Goal: Transaction & Acquisition: Purchase product/service

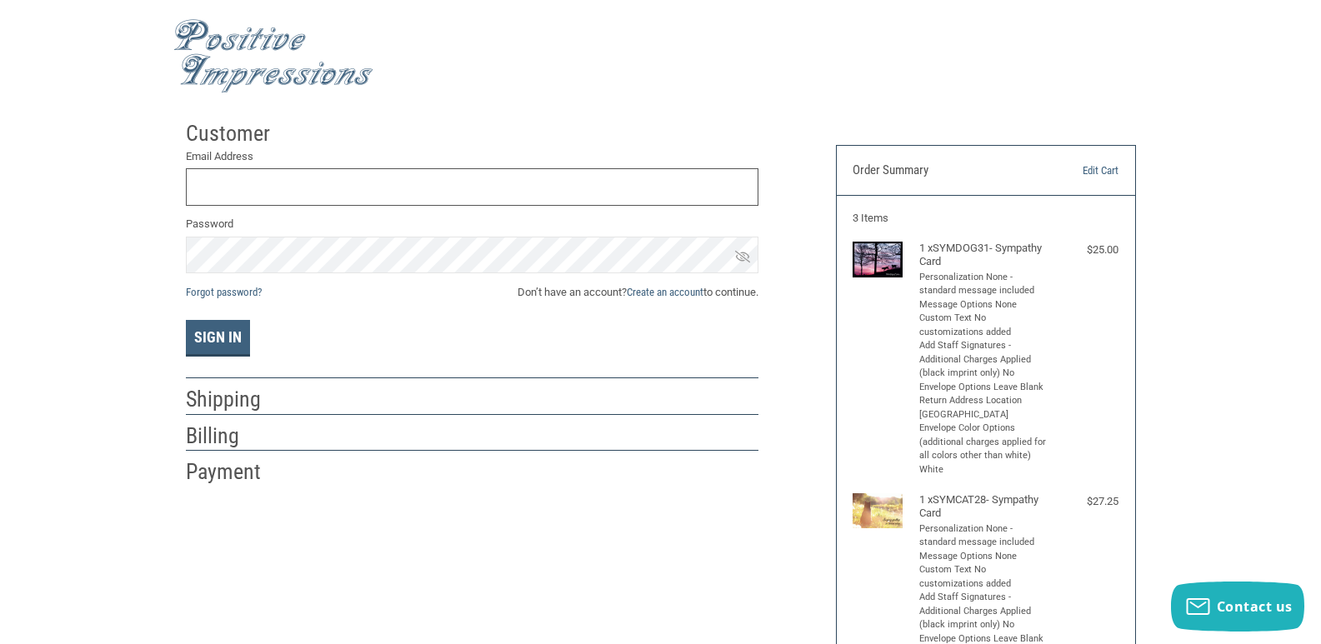
click at [318, 180] on input "Email Address" at bounding box center [472, 187] width 573 height 38
type input "[EMAIL_ADDRESS][DOMAIN_NAME]"
click at [186, 320] on button "Sign In" at bounding box center [218, 338] width 64 height 37
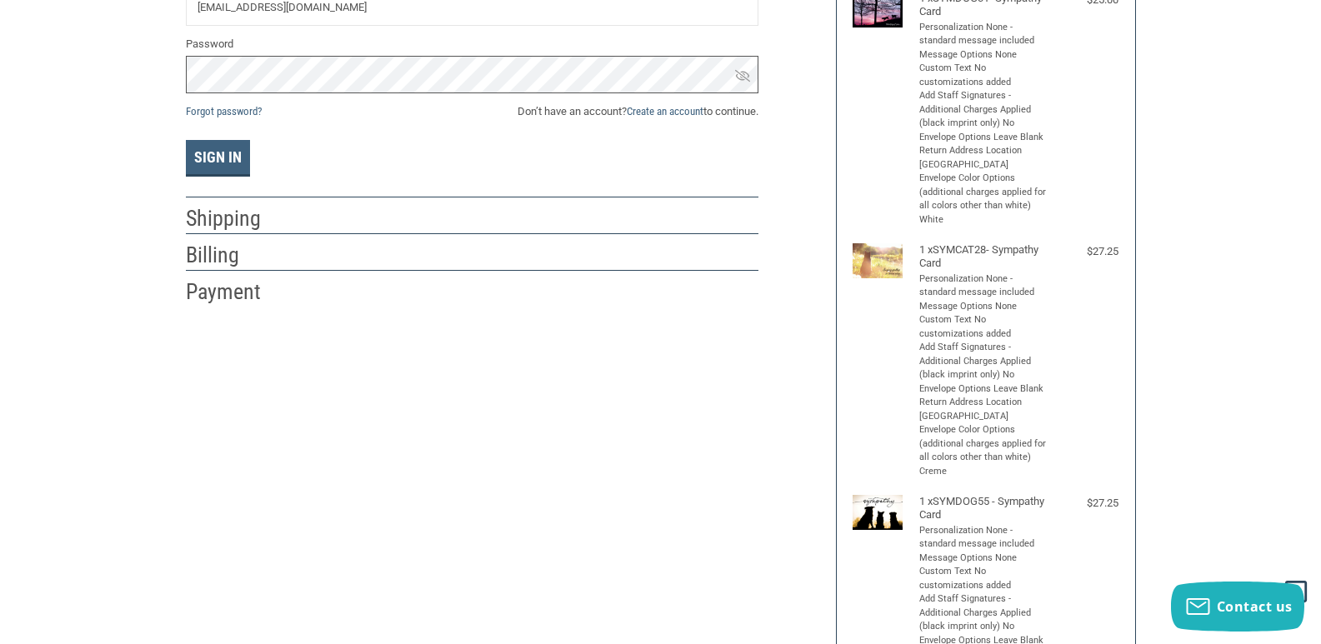
scroll to position [167, 0]
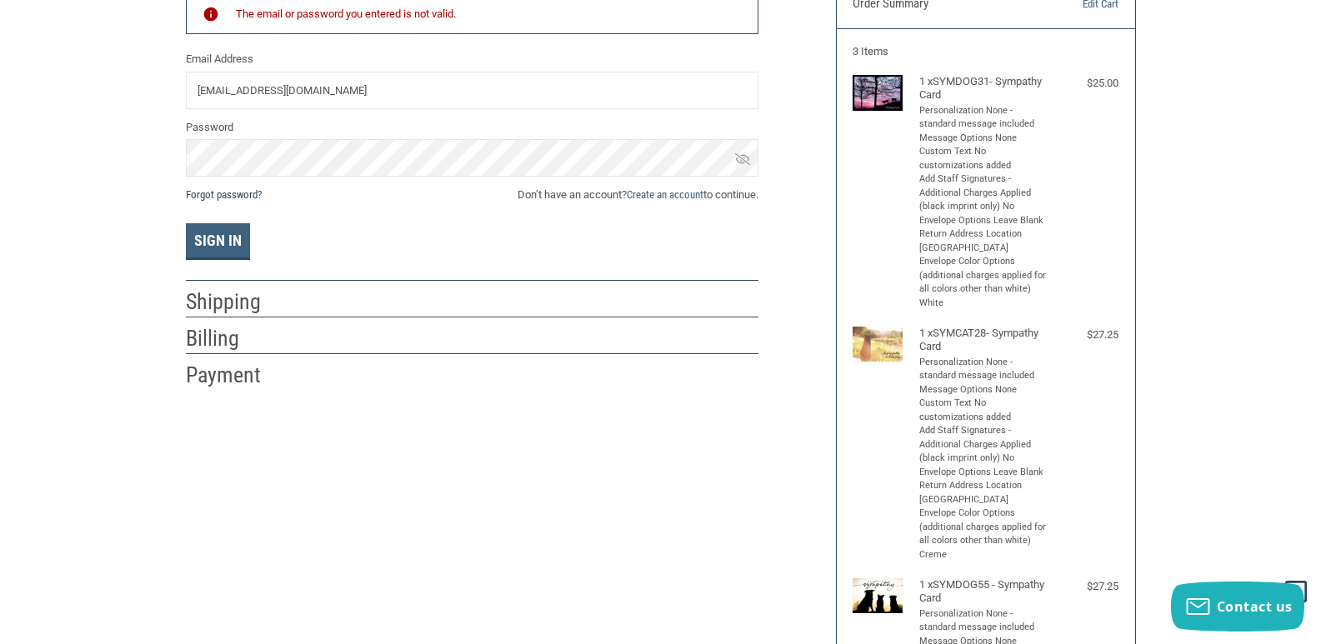
click at [228, 198] on link "Forgot password?" at bounding box center [224, 194] width 76 height 13
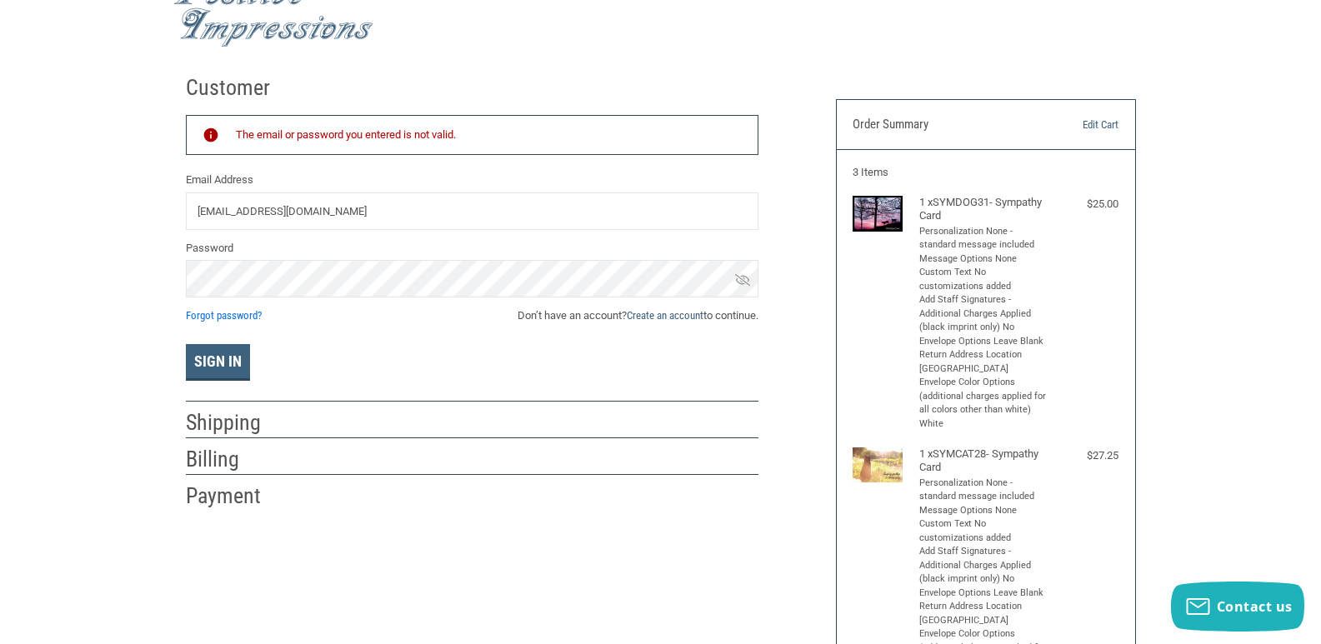
scroll to position [83, 0]
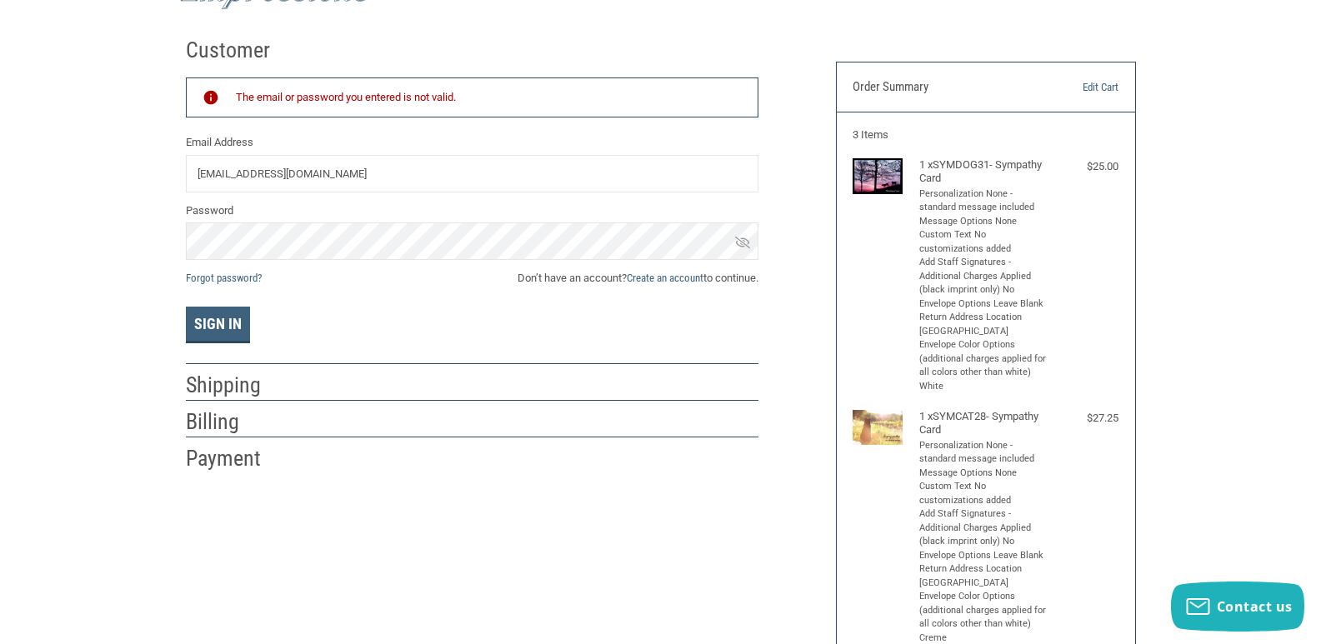
click at [525, 497] on div "Customer Returning Customer The email or password you entered is not valid. Ema…" at bounding box center [660, 590] width 975 height 1123
click at [229, 333] on button "Sign In" at bounding box center [218, 325] width 64 height 37
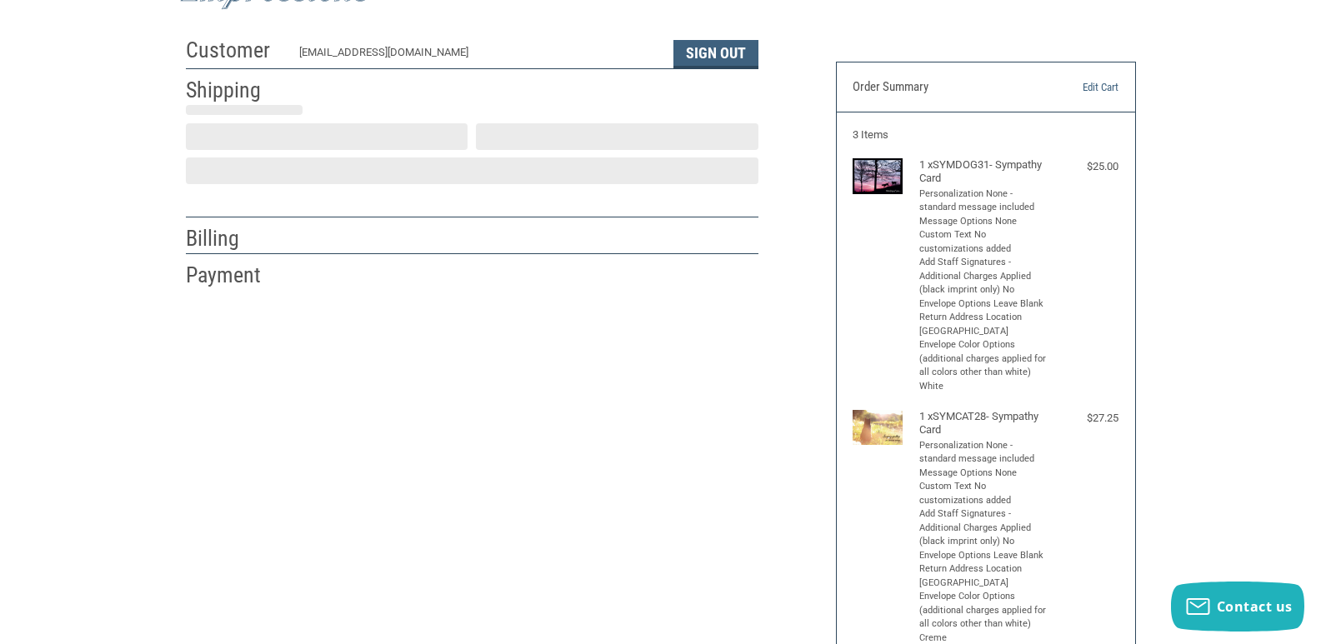
scroll to position [24, 0]
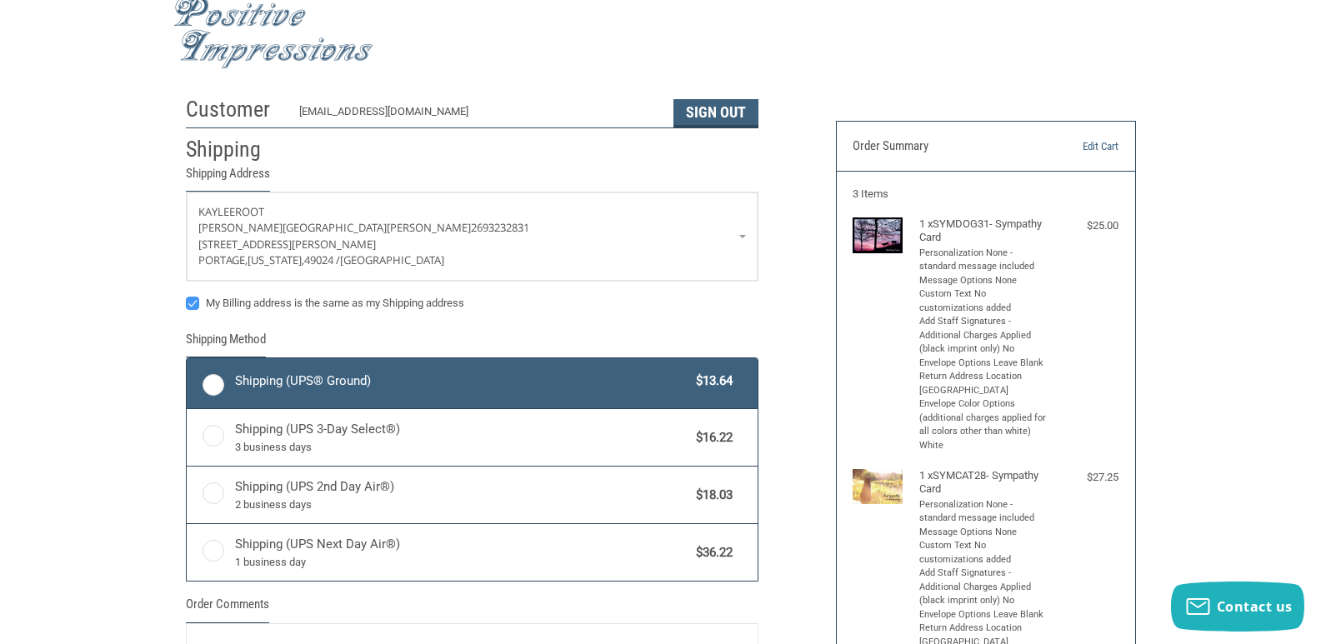
radio input "true"
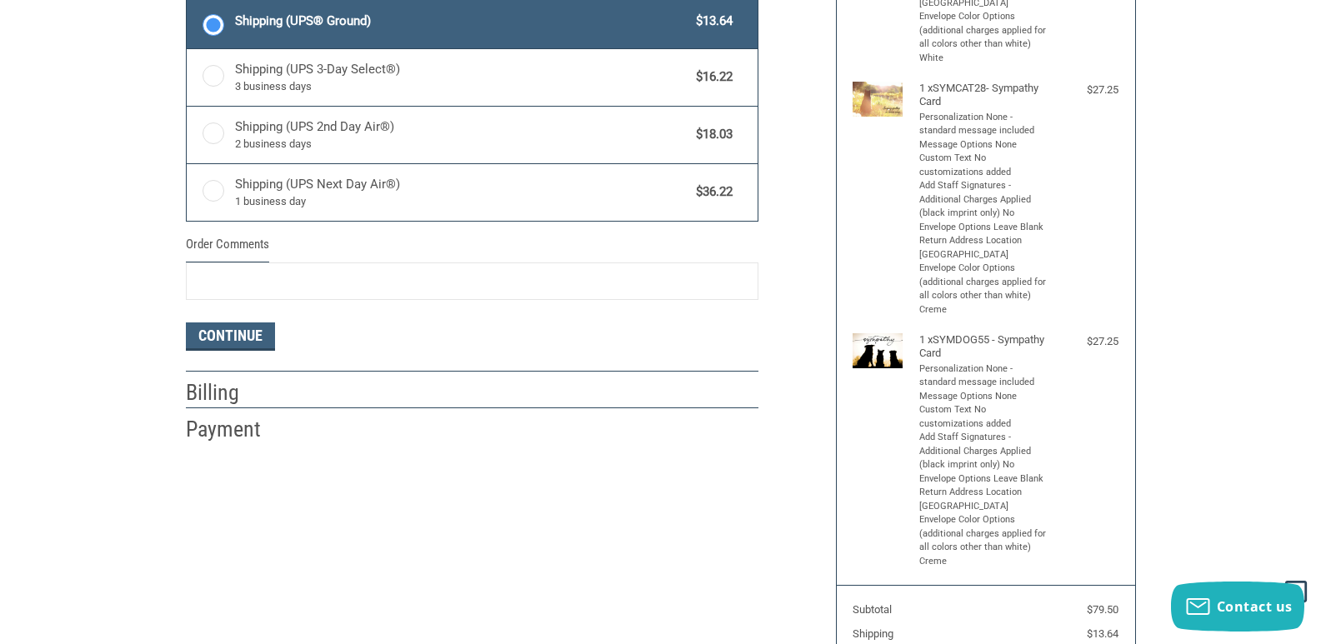
scroll to position [417, 0]
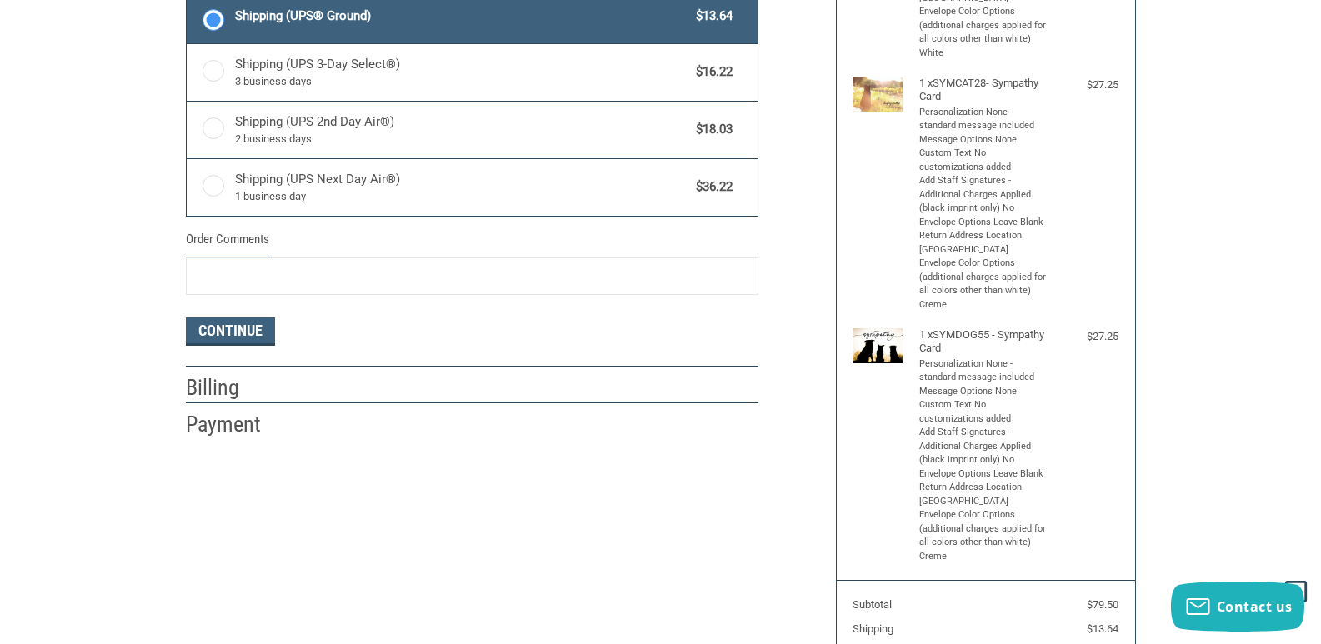
click at [223, 389] on h2 "Billing" at bounding box center [235, 388] width 98 height 28
click at [230, 343] on button "Continue" at bounding box center [230, 332] width 89 height 28
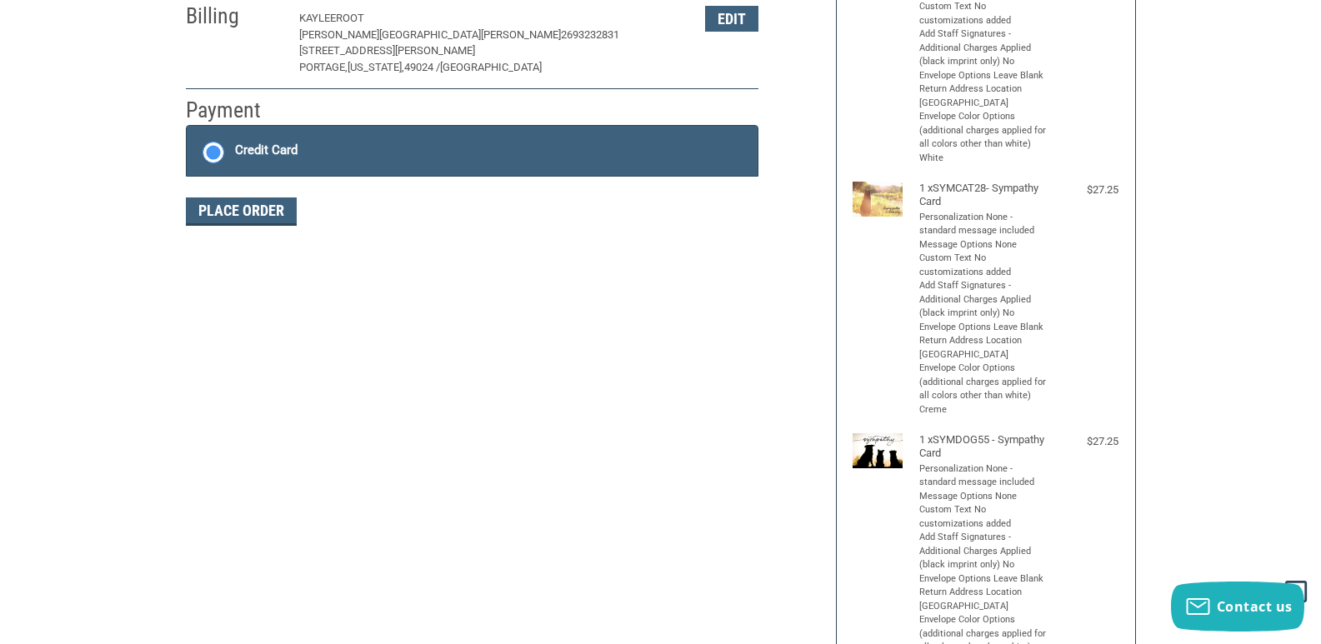
scroll to position [273, 0]
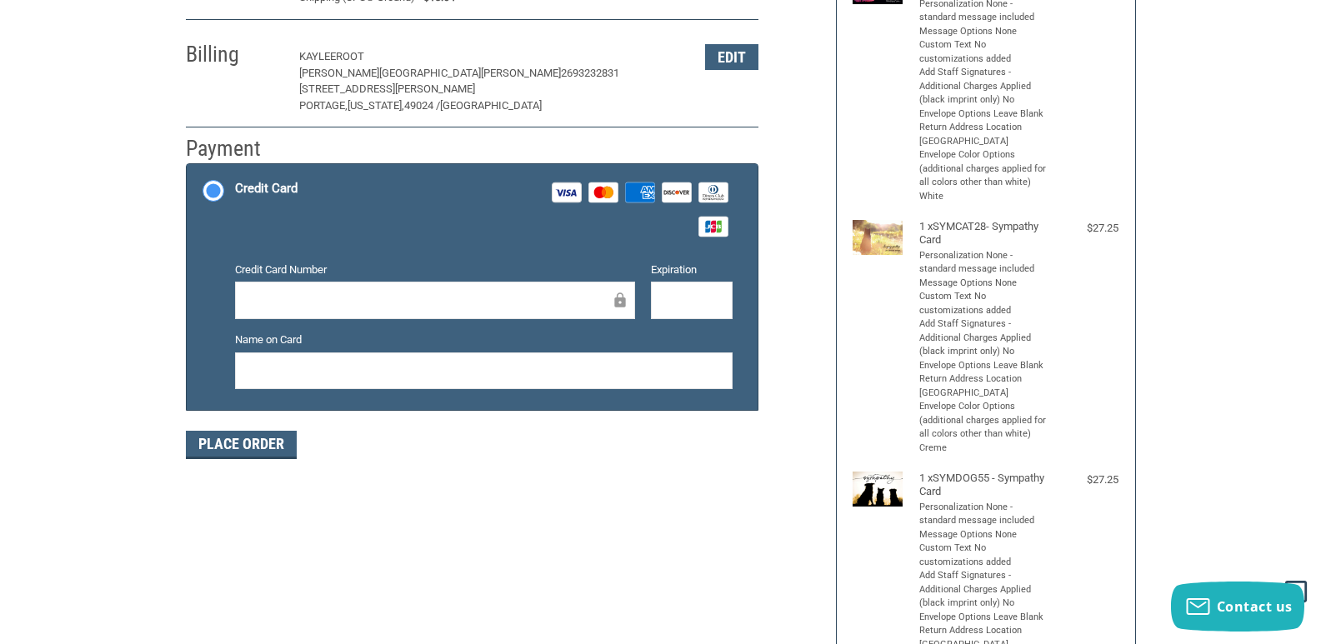
click at [319, 288] on div at bounding box center [435, 301] width 400 height 38
click at [733, 290] on div at bounding box center [692, 301] width 82 height 38
click at [690, 291] on iframe at bounding box center [692, 300] width 58 height 19
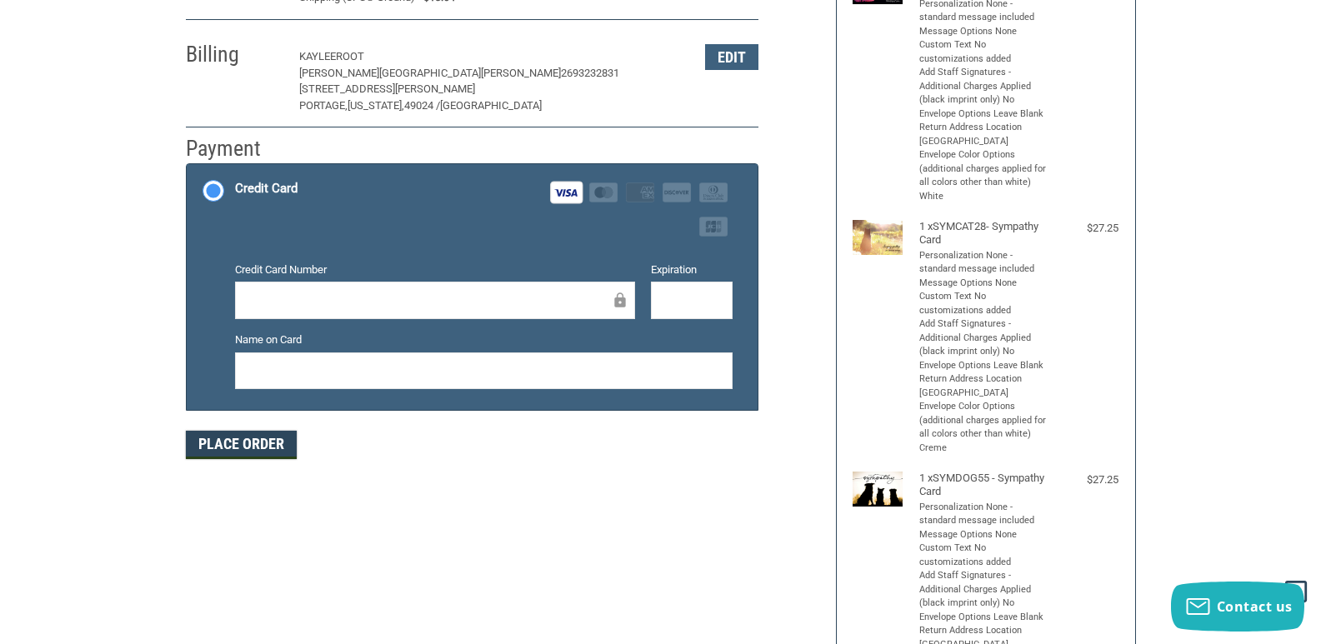
click at [226, 459] on button "Place Order" at bounding box center [241, 445] width 111 height 28
